Goal: Task Accomplishment & Management: Manage account settings

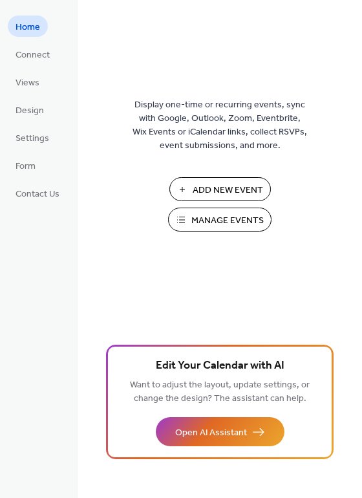
click at [217, 222] on span "Manage Events" at bounding box center [227, 221] width 72 height 14
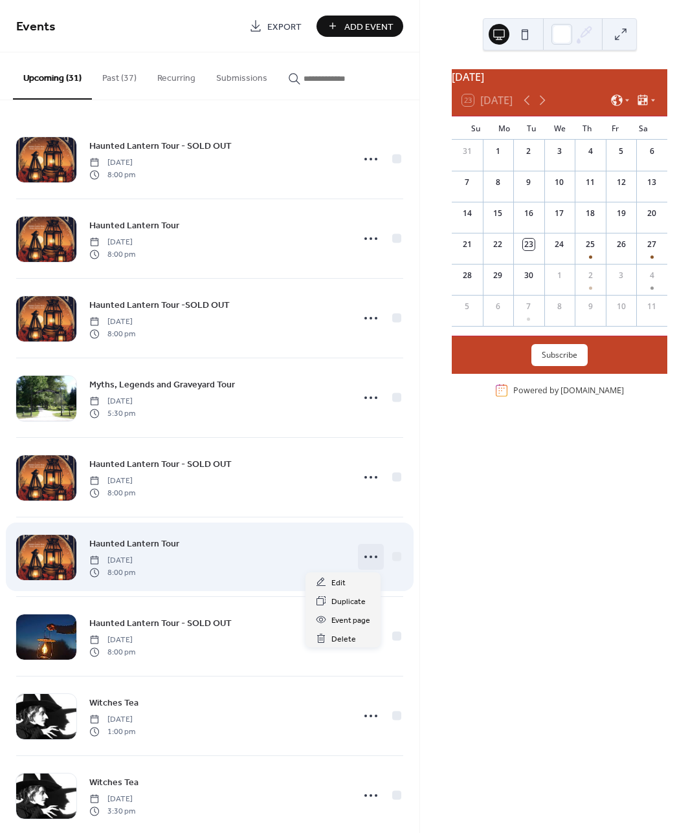
click at [367, 555] on icon at bounding box center [370, 557] width 21 height 21
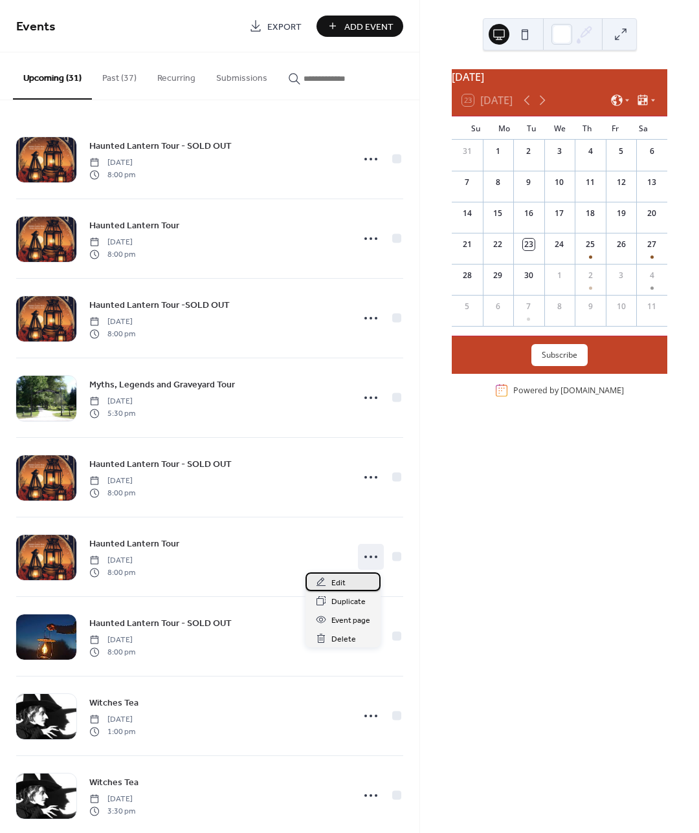
click at [348, 585] on div "Edit" at bounding box center [342, 581] width 75 height 19
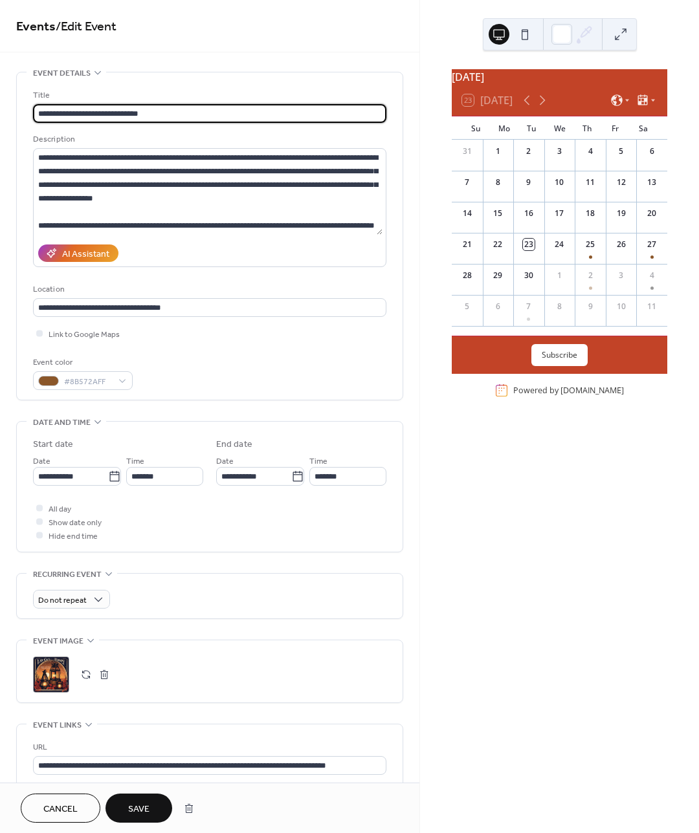
type input "**********"
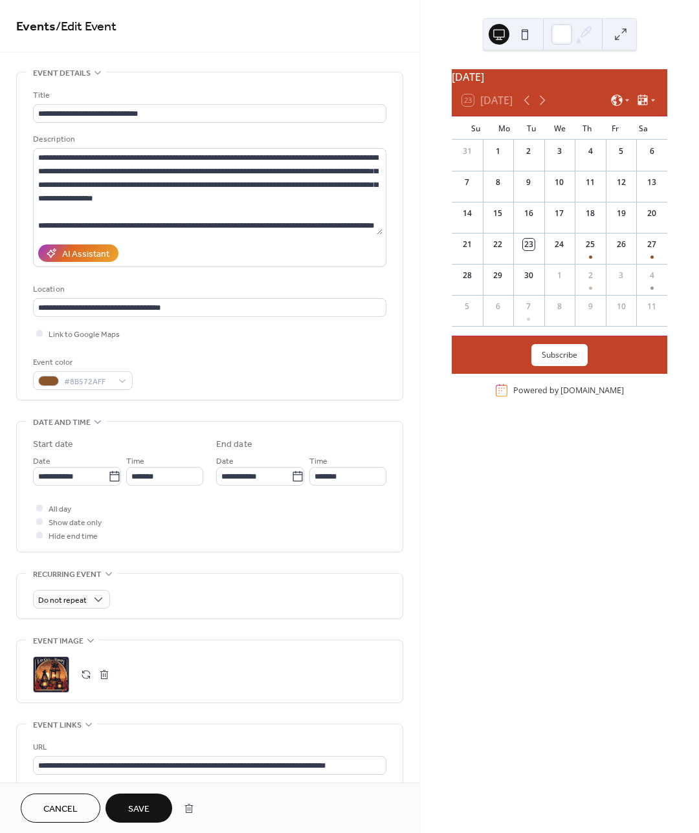
click at [131, 803] on span "Save" at bounding box center [138, 810] width 21 height 14
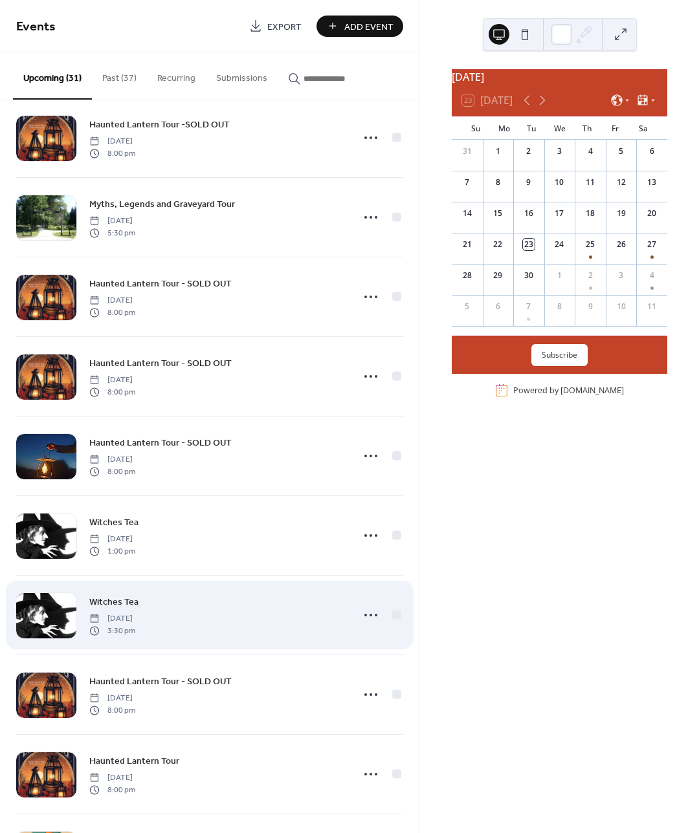
scroll to position [194, 0]
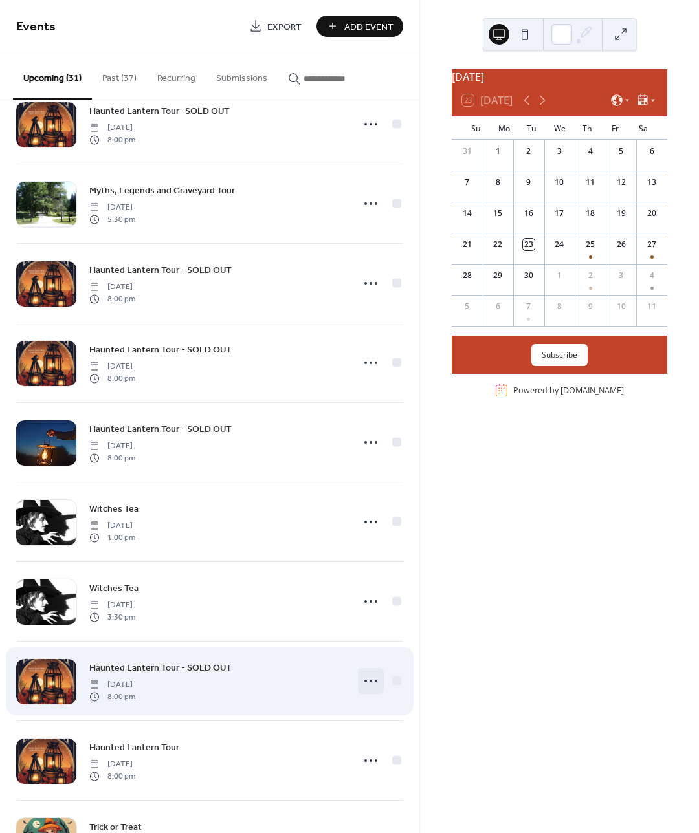
click at [365, 682] on icon at bounding box center [370, 681] width 21 height 21
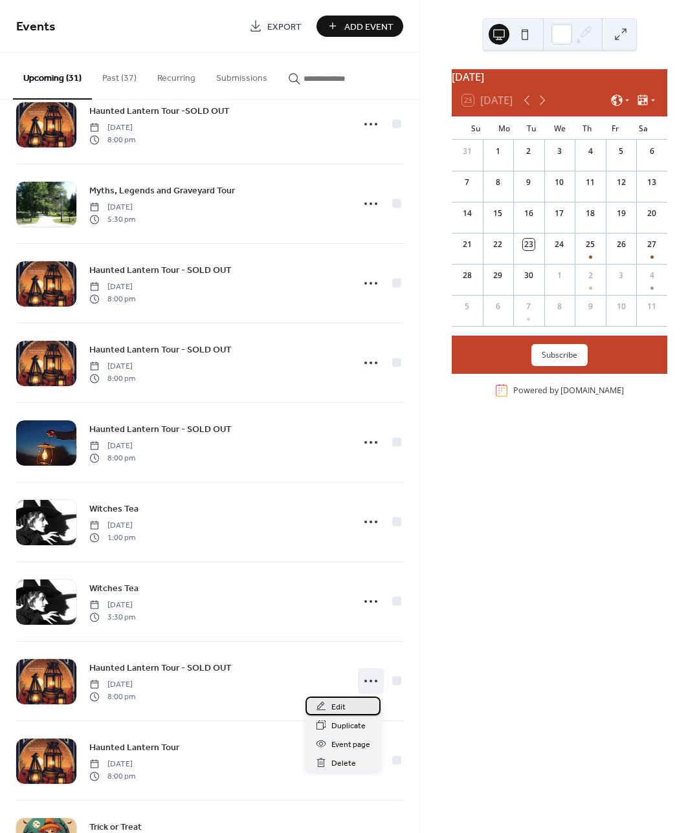
click at [338, 708] on span "Edit" at bounding box center [338, 708] width 14 height 14
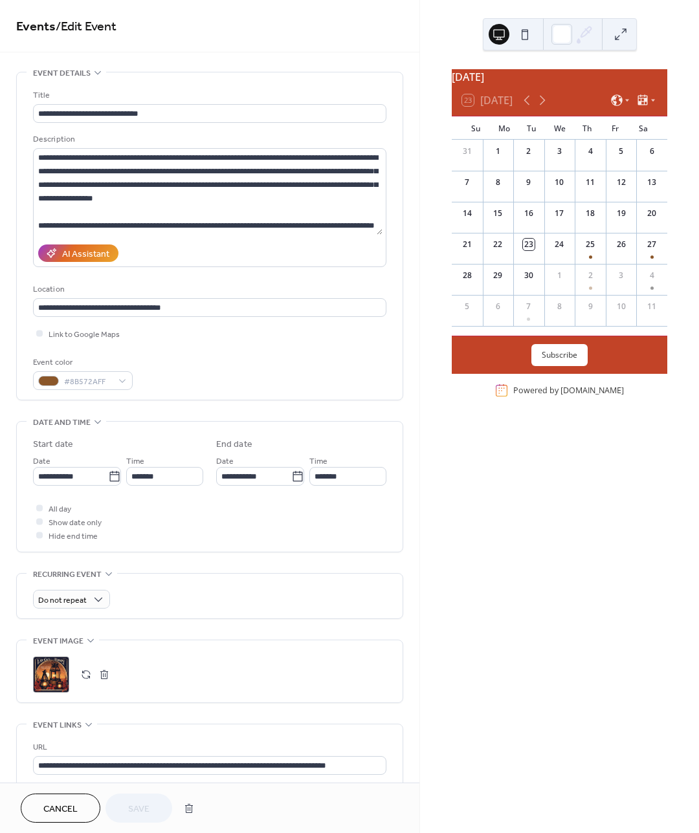
click at [61, 803] on span "Cancel" at bounding box center [60, 810] width 34 height 14
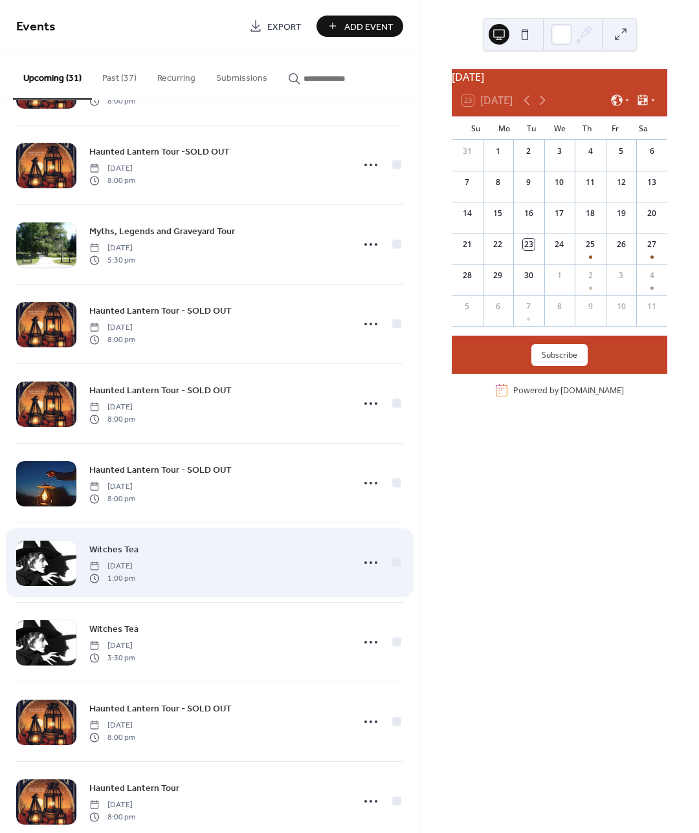
scroll to position [259, 0]
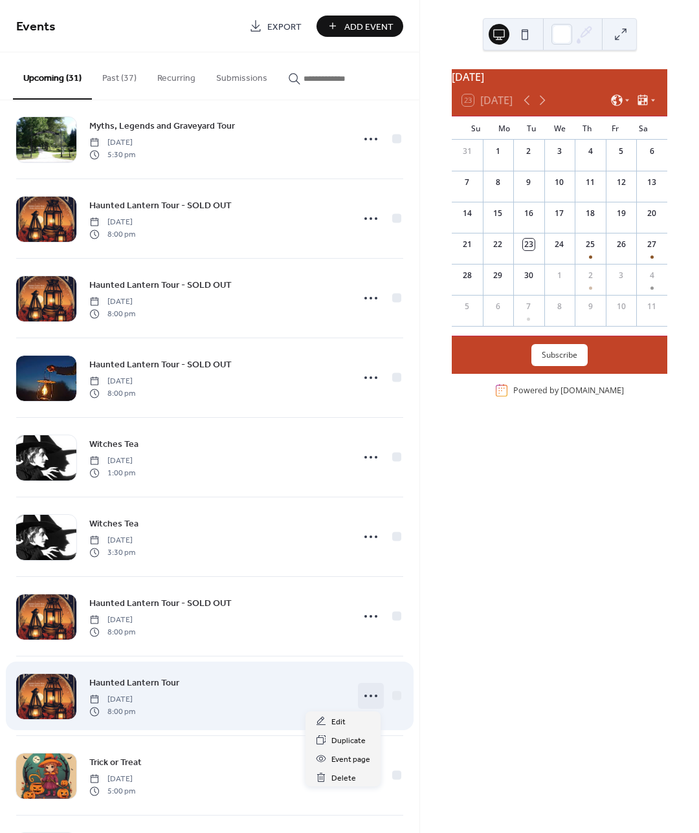
click at [369, 695] on circle at bounding box center [370, 696] width 3 height 3
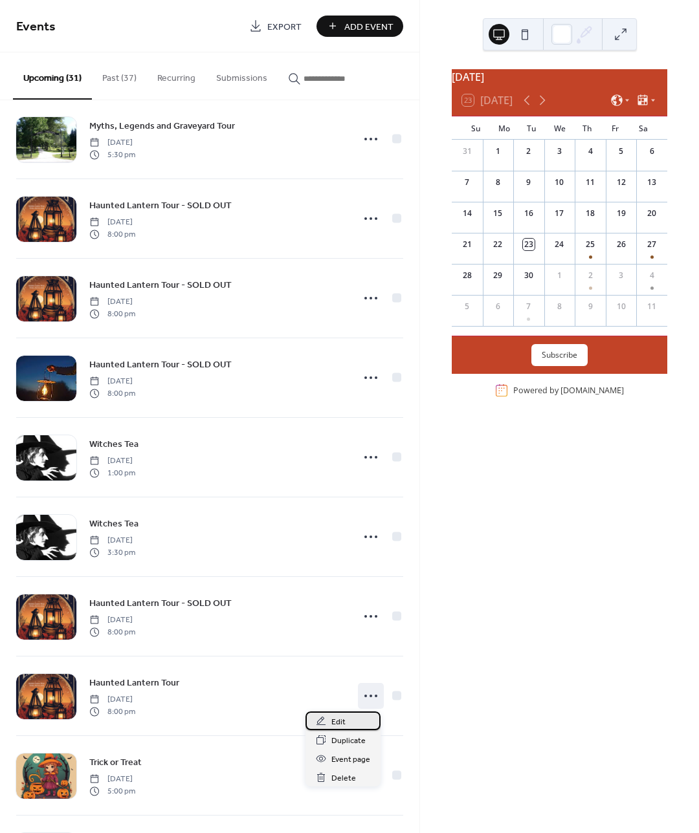
click at [345, 722] on div "Edit" at bounding box center [342, 721] width 75 height 19
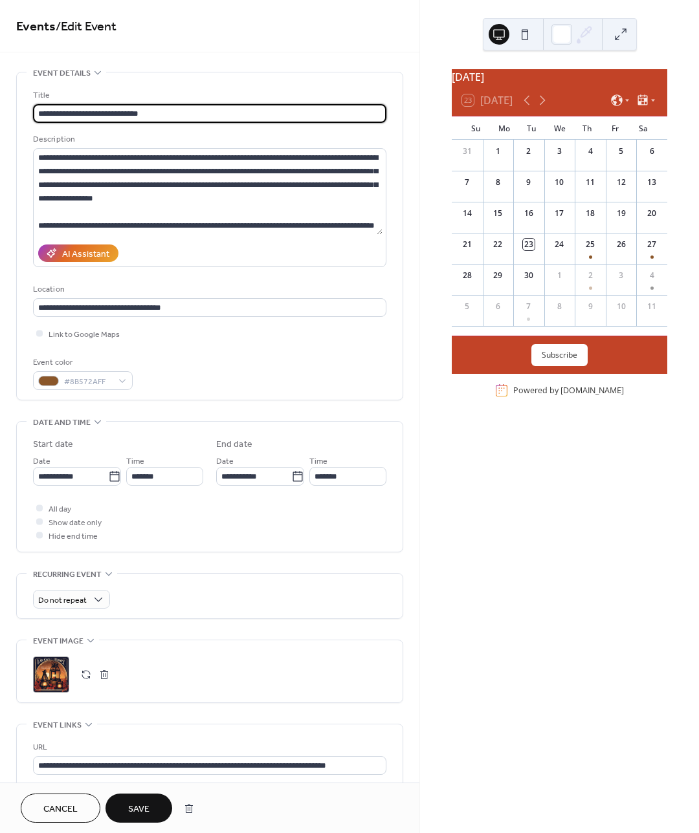
type input "**********"
click at [143, 811] on span "Save" at bounding box center [138, 810] width 21 height 14
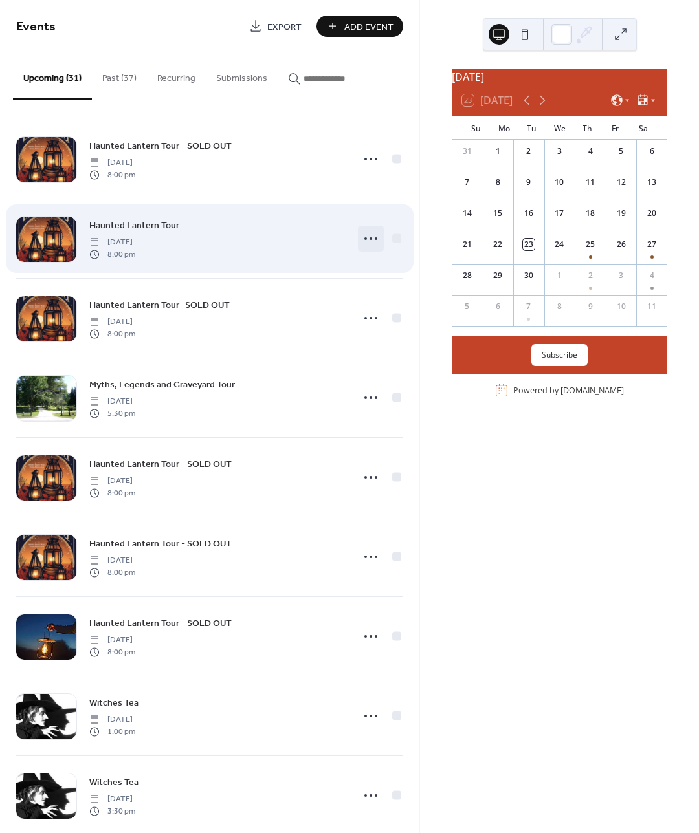
click at [368, 239] on icon at bounding box center [370, 238] width 21 height 21
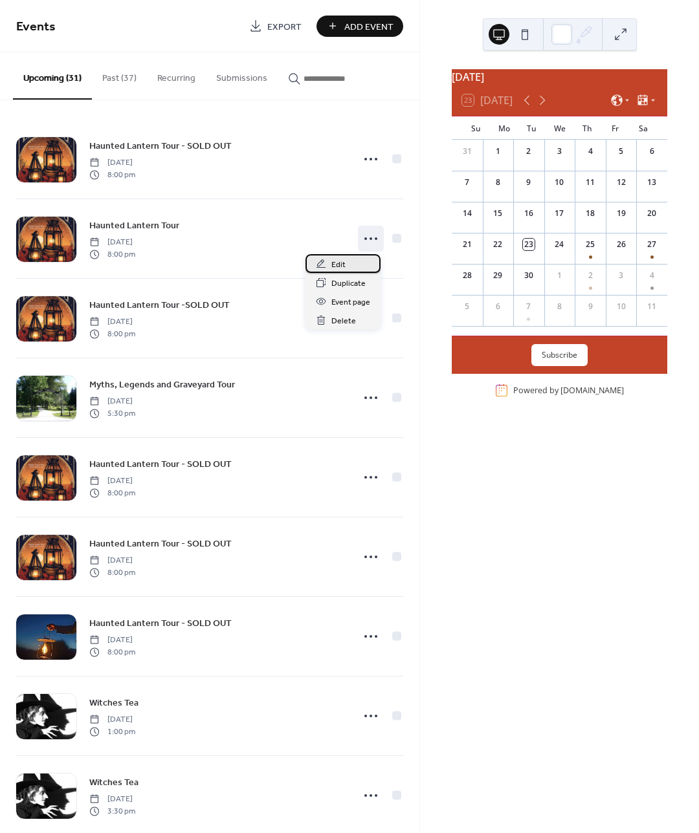
click at [331, 264] on span "Edit" at bounding box center [338, 265] width 14 height 14
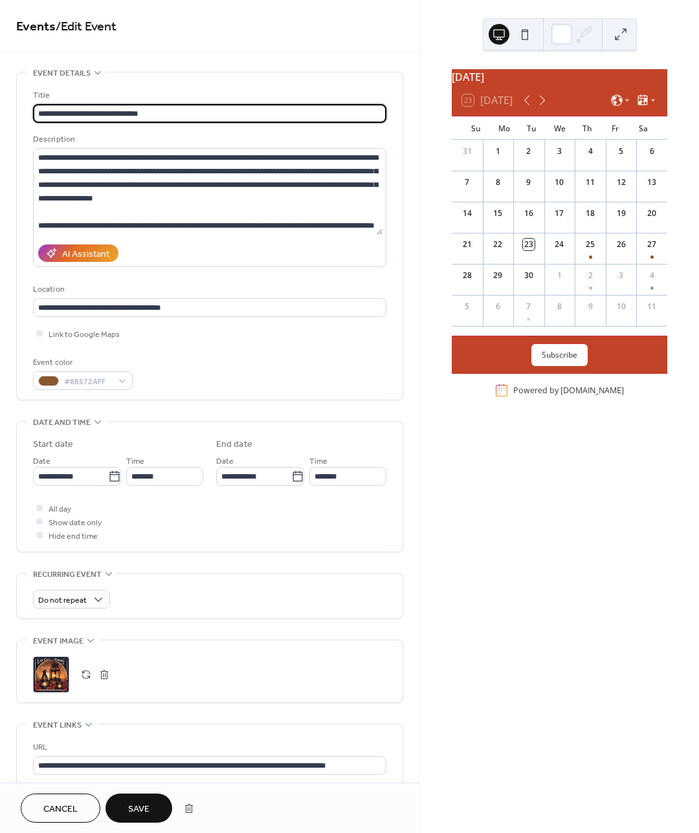
type input "**********"
click at [141, 809] on span "Save" at bounding box center [138, 810] width 21 height 14
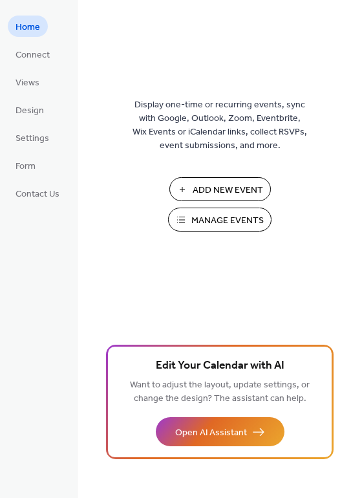
click at [206, 221] on span "Manage Events" at bounding box center [227, 221] width 72 height 14
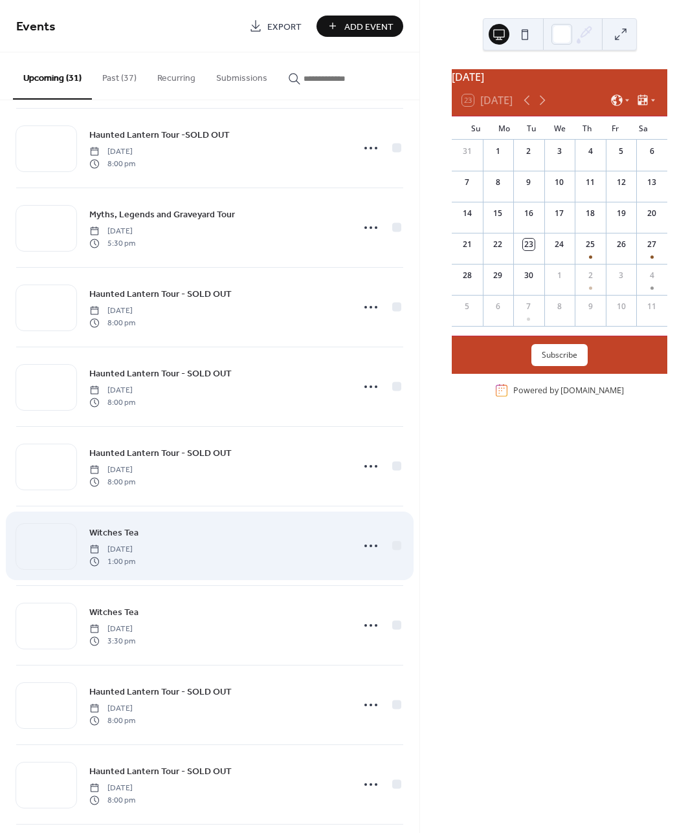
scroll to position [65, 0]
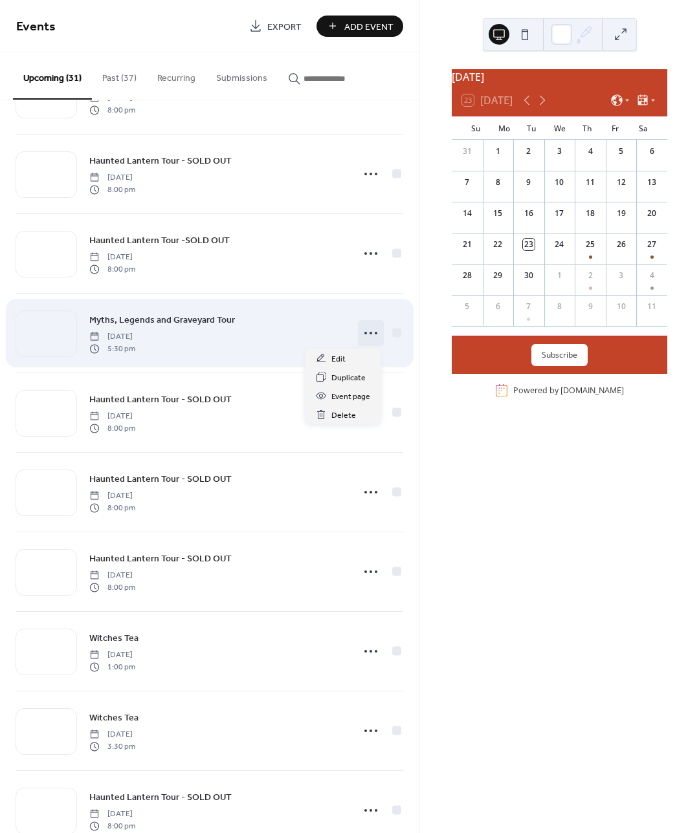
click at [369, 330] on icon at bounding box center [370, 333] width 21 height 21
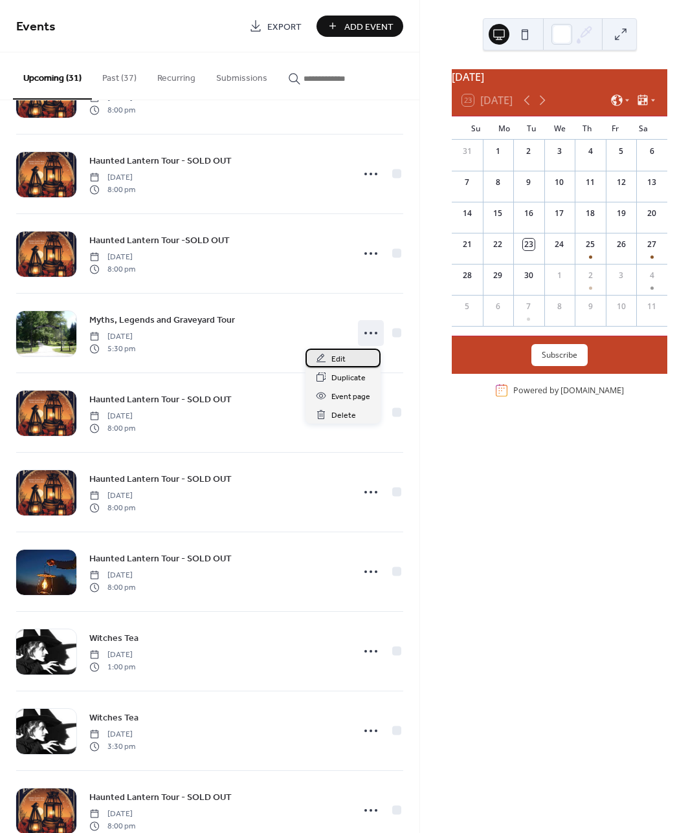
drag, startPoint x: 344, startPoint y: 358, endPoint x: 419, endPoint y: 235, distance: 144.0
click at [342, 356] on span "Edit" at bounding box center [338, 360] width 14 height 14
